Goal: Navigation & Orientation: Understand site structure

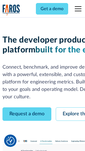
scroll to position [31, 0]
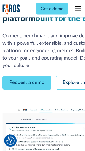
click at [27, 76] on link "Request a demo" at bounding box center [26, 82] width 49 height 13
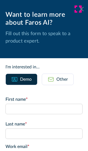
click at [79, 9] on icon at bounding box center [81, 9] width 4 height 4
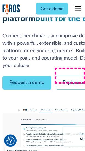
click at [72, 76] on link "Explore the platform" at bounding box center [85, 82] width 59 height 13
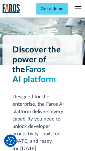
scroll to position [4189, 0]
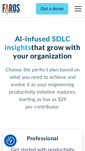
scroll to position [872, 0]
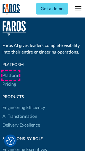
click at [11, 76] on link "Platform" at bounding box center [10, 75] width 17 height 9
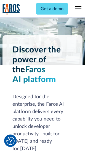
scroll to position [4366, 0]
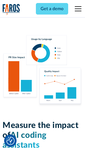
scroll to position [3433, 0]
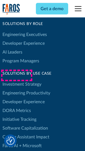
click at [17, 106] on link "DORA Metrics" at bounding box center [16, 110] width 28 height 9
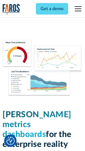
scroll to position [2435, 0]
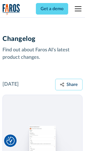
scroll to position [6744, 0]
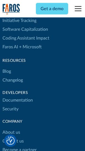
click at [11, 128] on link "About us" at bounding box center [11, 132] width 18 height 9
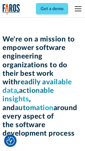
scroll to position [1902, 0]
